Goal: Task Accomplishment & Management: Manage account settings

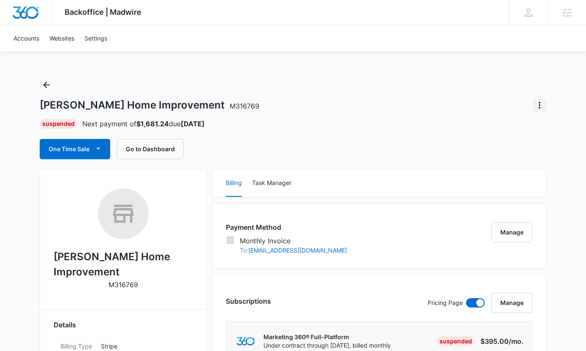
click at [537, 109] on icon "Actions" at bounding box center [540, 105] width 10 height 10
